Goal: Task Accomplishment & Management: Manage account settings

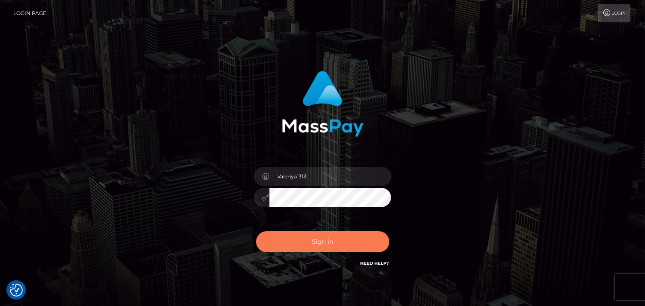
click at [338, 244] on button "Sign in" at bounding box center [322, 241] width 133 height 21
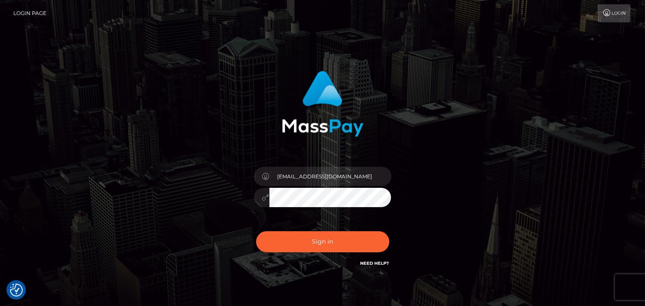
type input "[EMAIL_ADDRESS][DOMAIN_NAME]"
click at [337, 243] on button "Sign in" at bounding box center [322, 241] width 133 height 21
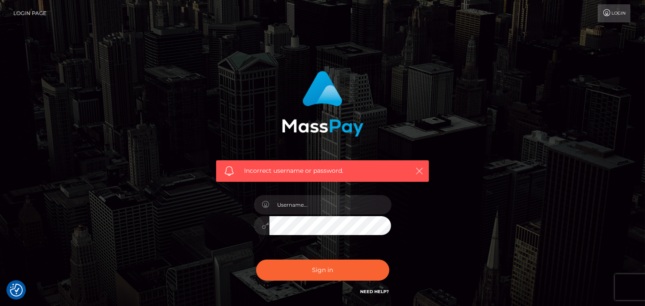
click at [420, 167] on icon "button" at bounding box center [419, 171] width 9 height 9
click at [621, 11] on link "Login" at bounding box center [613, 13] width 33 height 18
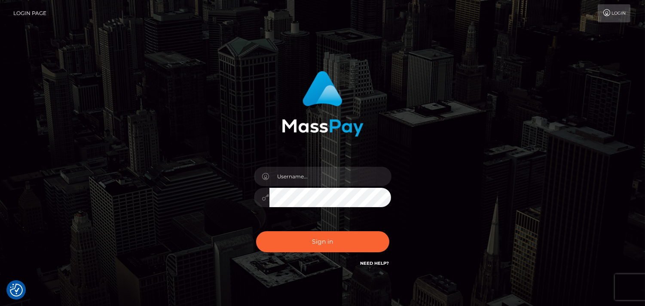
click at [30, 10] on link "Login Page" at bounding box center [29, 13] width 33 height 18
